Goal: Transaction & Acquisition: Subscribe to service/newsletter

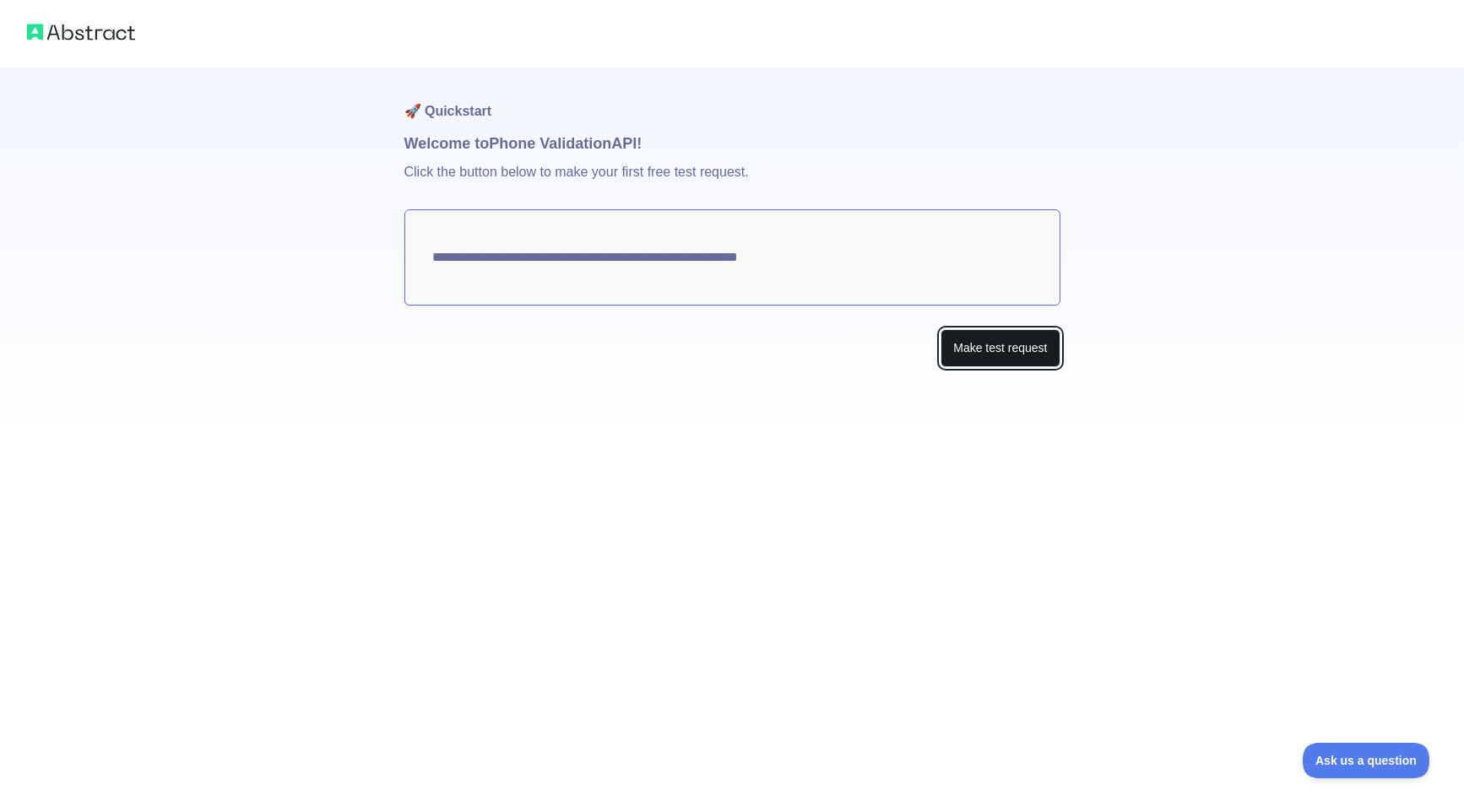
click at [969, 351] on button "Make test request" at bounding box center [1000, 348] width 119 height 38
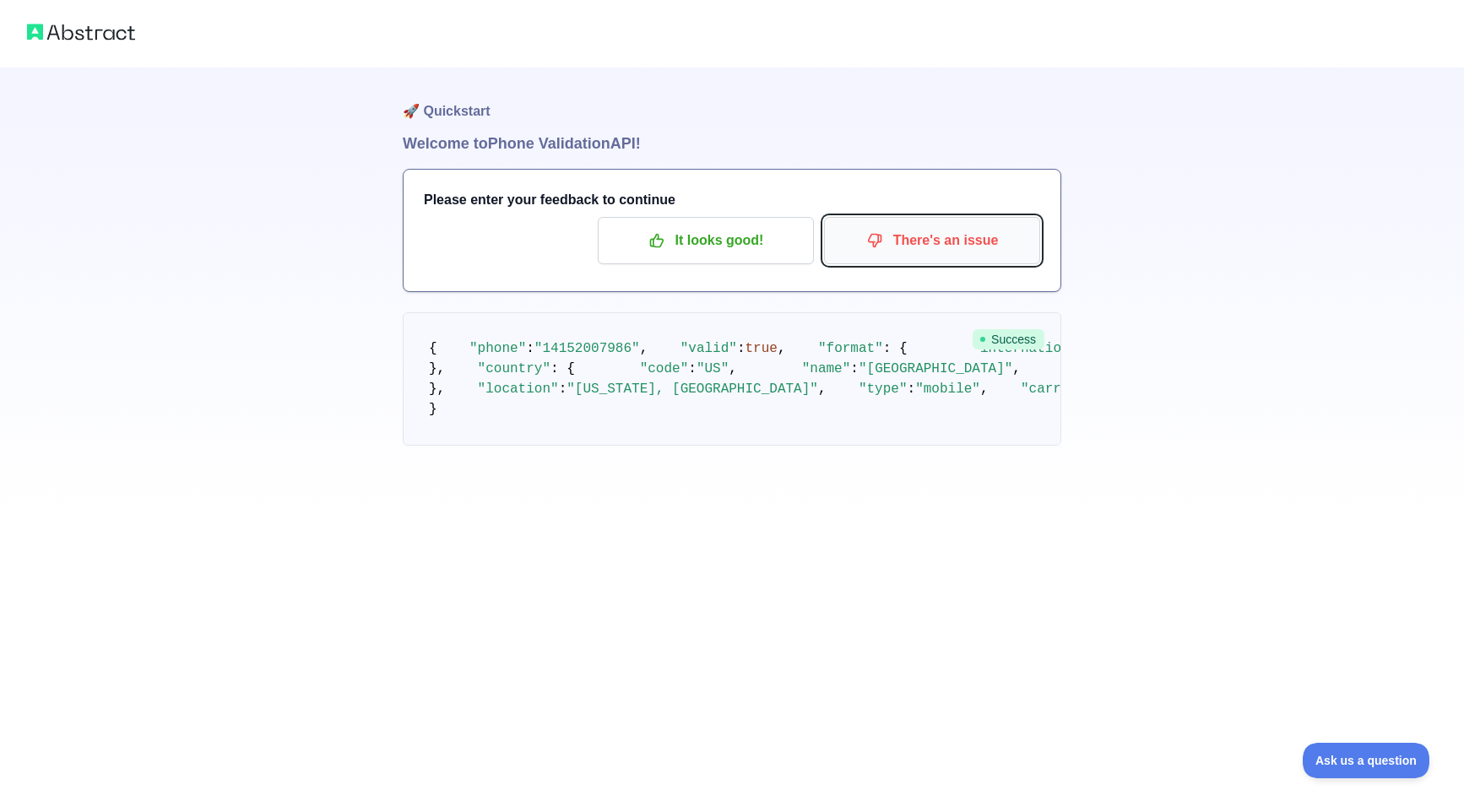
click at [866, 252] on p "There's an issue" at bounding box center [932, 240] width 191 height 29
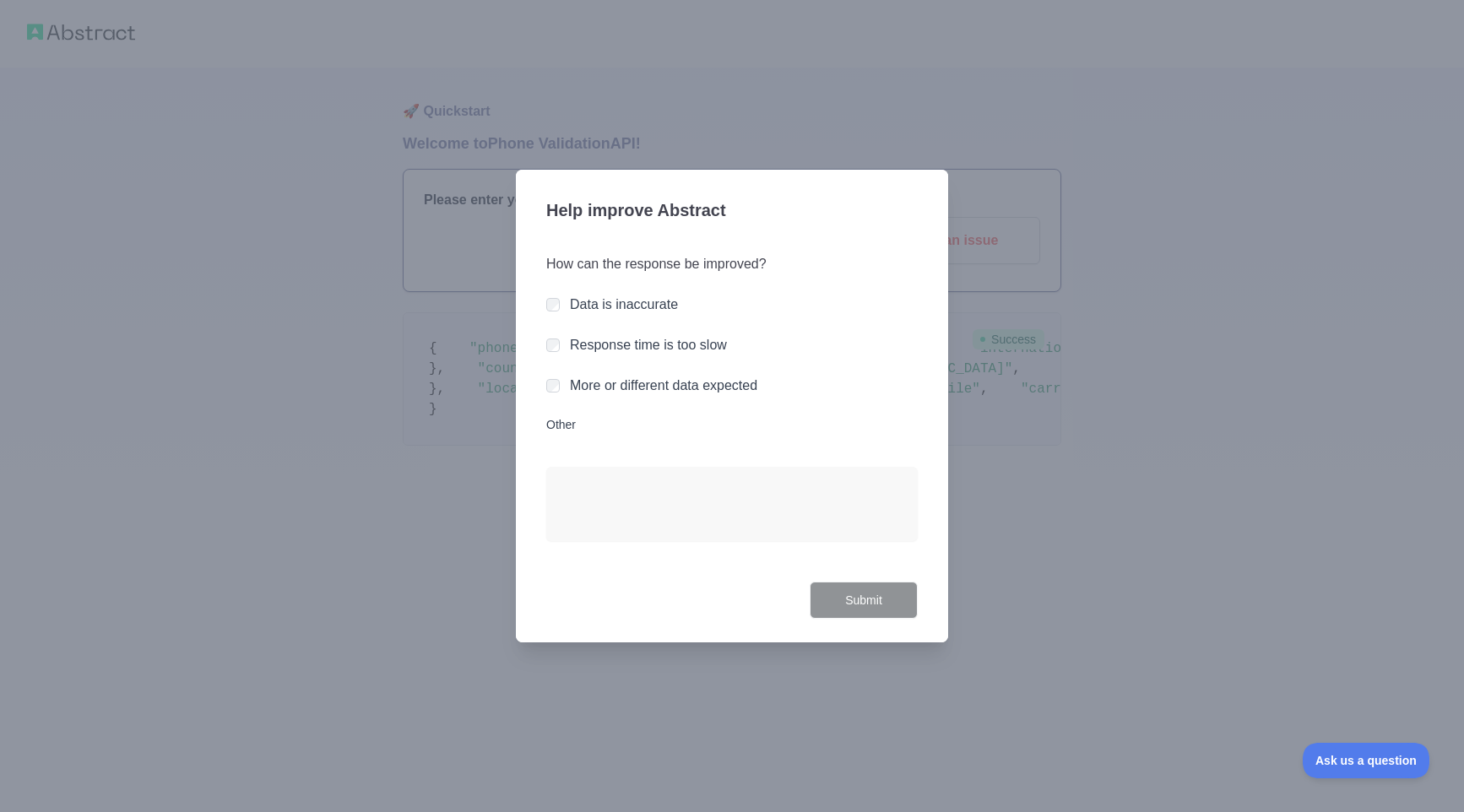
click at [560, 383] on div "More or different data expected" at bounding box center [731, 386] width 371 height 20
click at [893, 588] on button "Submit" at bounding box center [863, 600] width 108 height 38
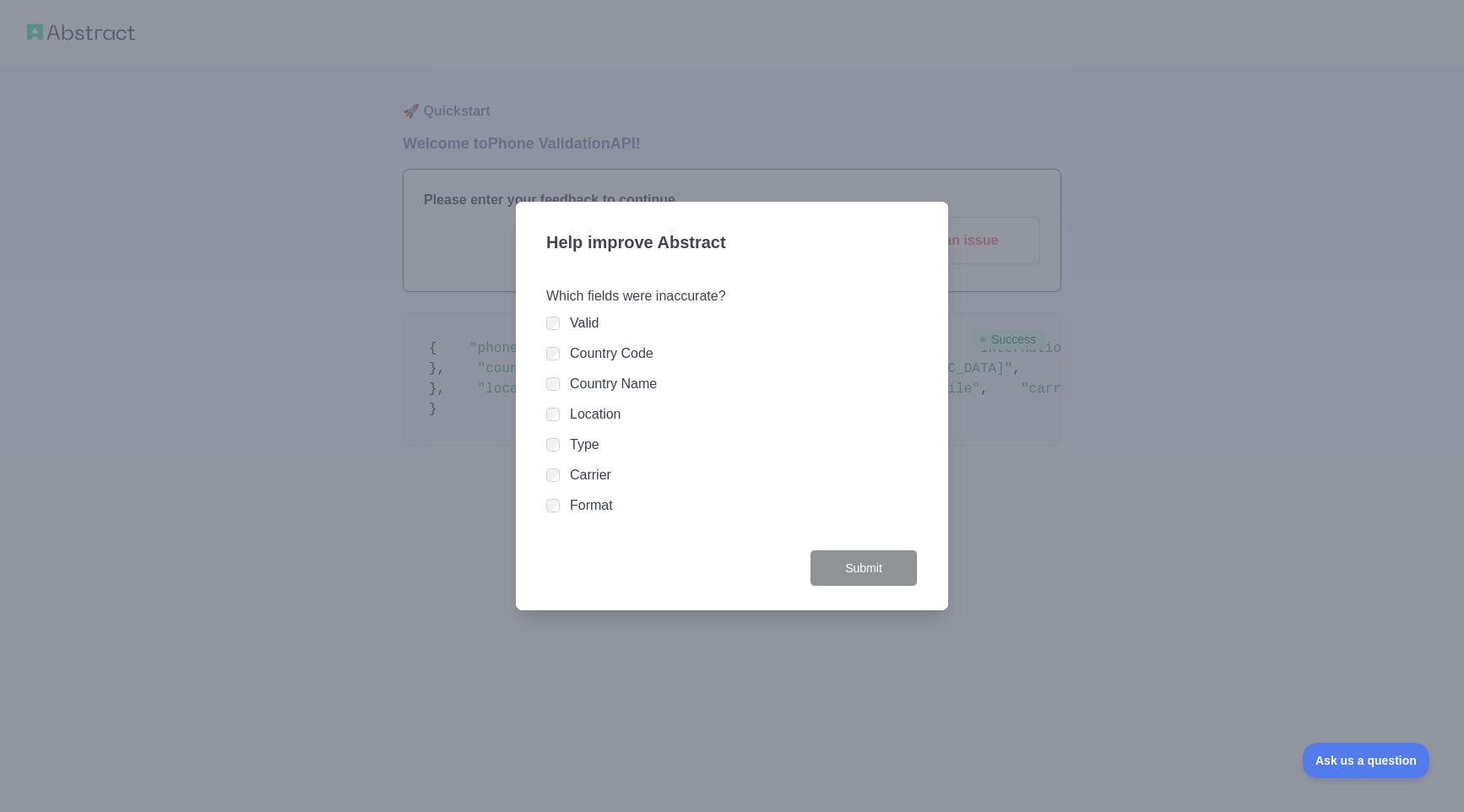
click at [925, 571] on div "Help improve Abstract Which fields were inaccurate? Valid Country Code Country …" at bounding box center [732, 406] width 432 height 409
click at [889, 575] on button "Submit" at bounding box center [863, 568] width 108 height 38
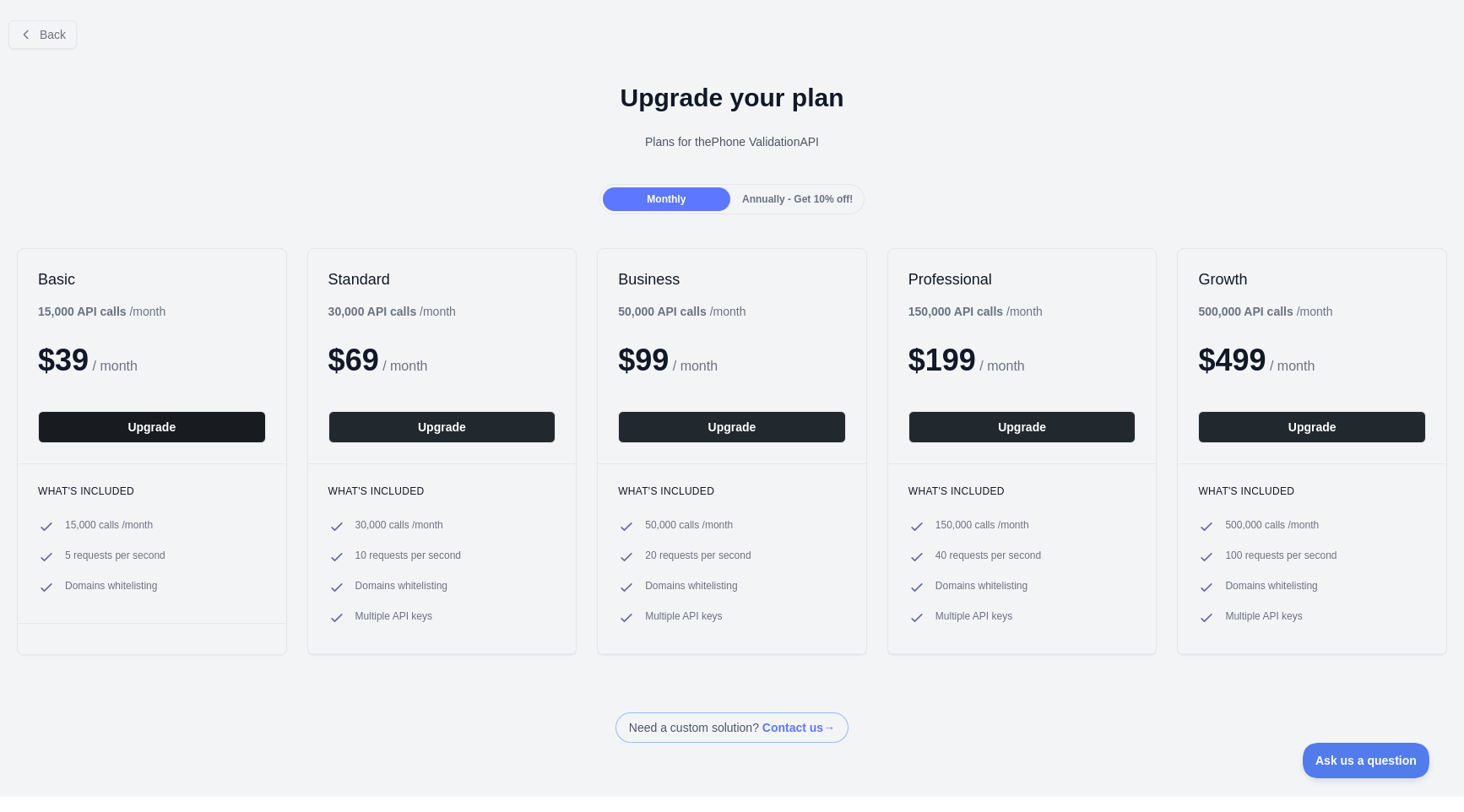
click at [167, 421] on button "Upgrade" at bounding box center [151, 426] width 228 height 32
